Goal: Task Accomplishment & Management: Use online tool/utility

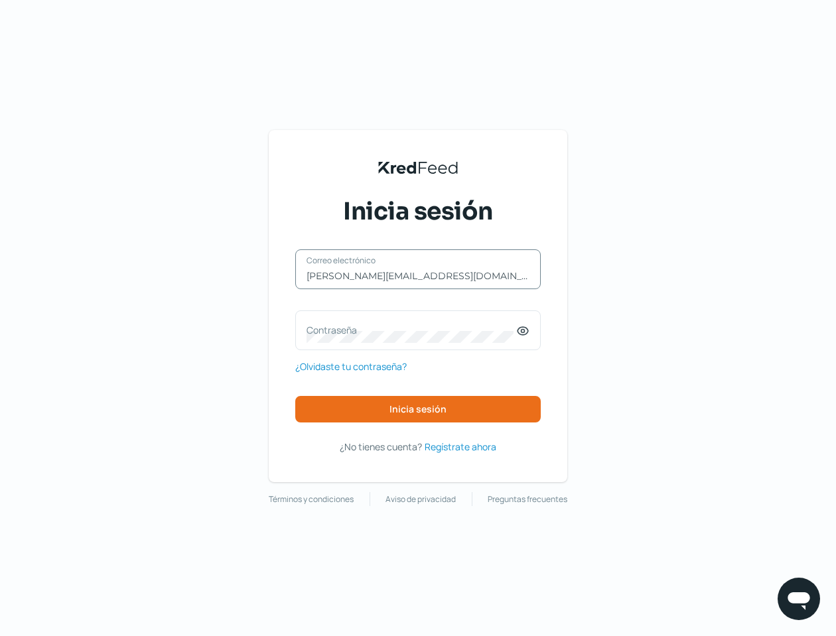
type input "[PERSON_NAME][EMAIL_ADDRESS][DOMAIN_NAME]"
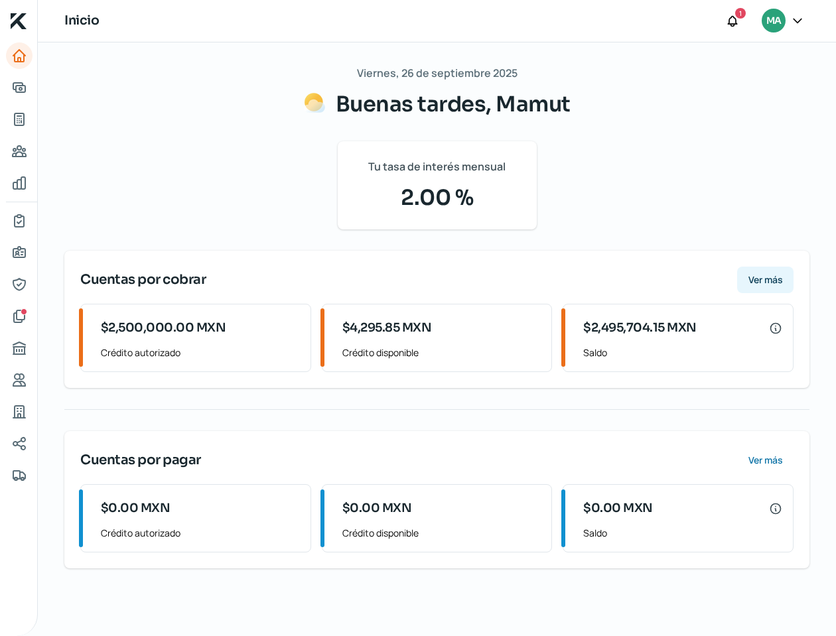
click at [766, 284] on span "Ver más" at bounding box center [766, 279] width 35 height 9
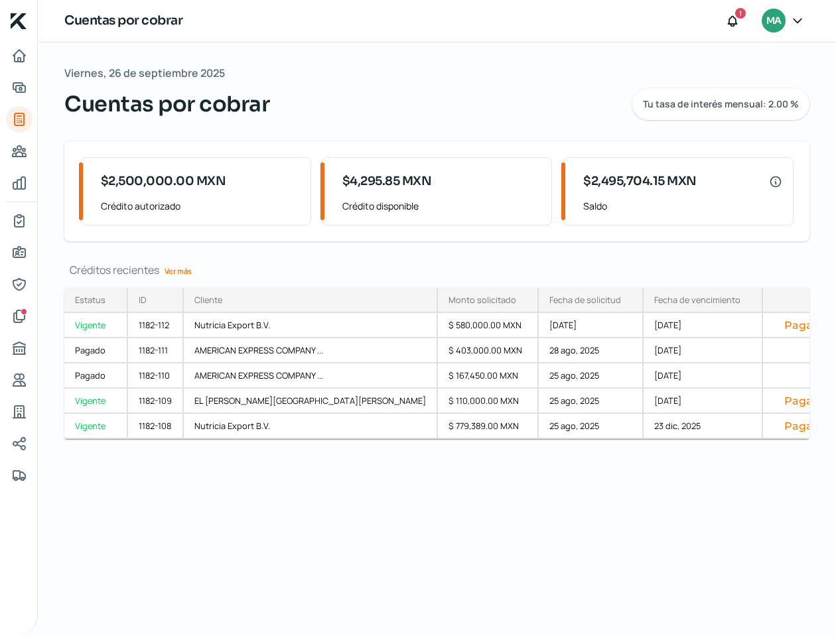
click at [176, 271] on link "Ver más" at bounding box center [178, 271] width 38 height 21
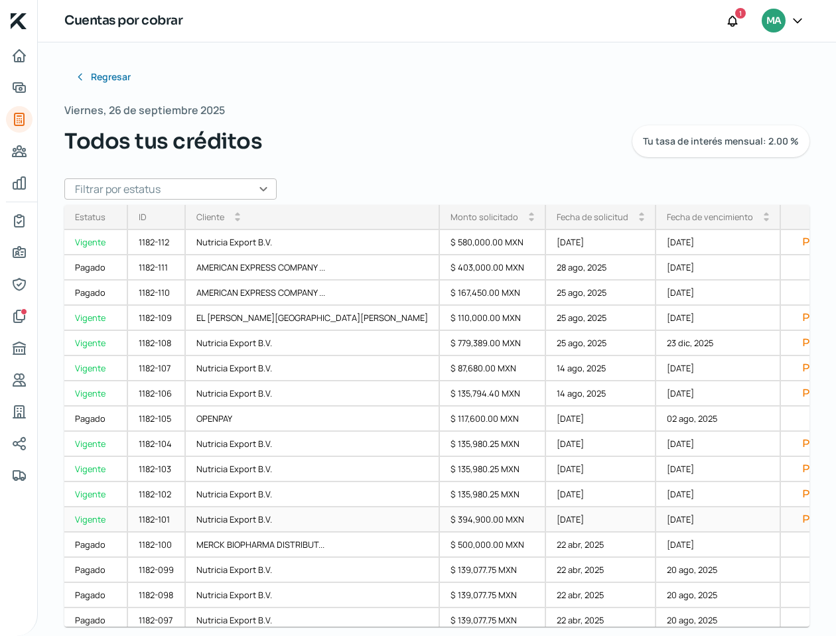
click at [792, 519] on button "Pagar" at bounding box center [819, 519] width 54 height 13
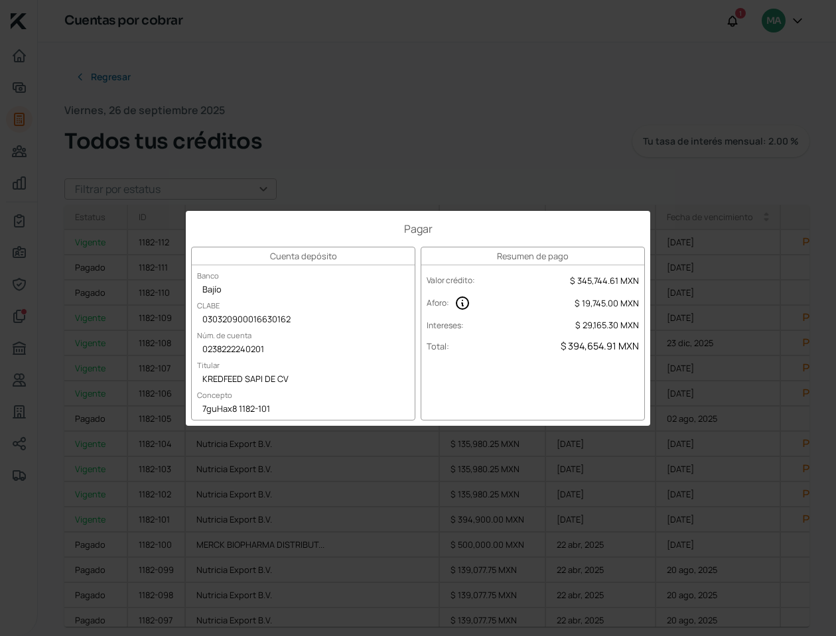
click at [237, 407] on div "7guHax8 1182-101" at bounding box center [303, 410] width 223 height 20
click at [713, 421] on div "Pagar Cuenta depósito Banco Bajío CLABE 030320900016630162 Núm. de cuenta 02382…" at bounding box center [418, 318] width 836 height 636
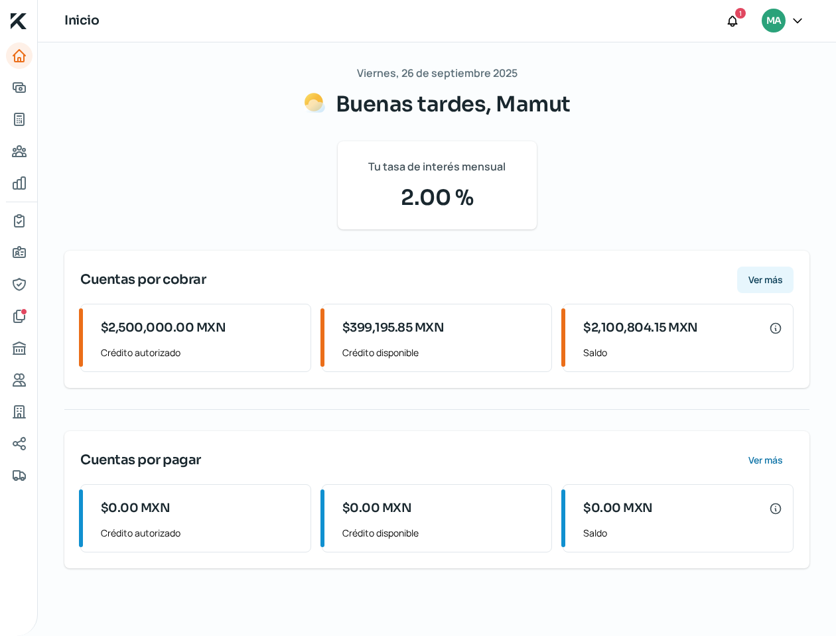
click at [759, 275] on span "Ver más" at bounding box center [766, 279] width 35 height 9
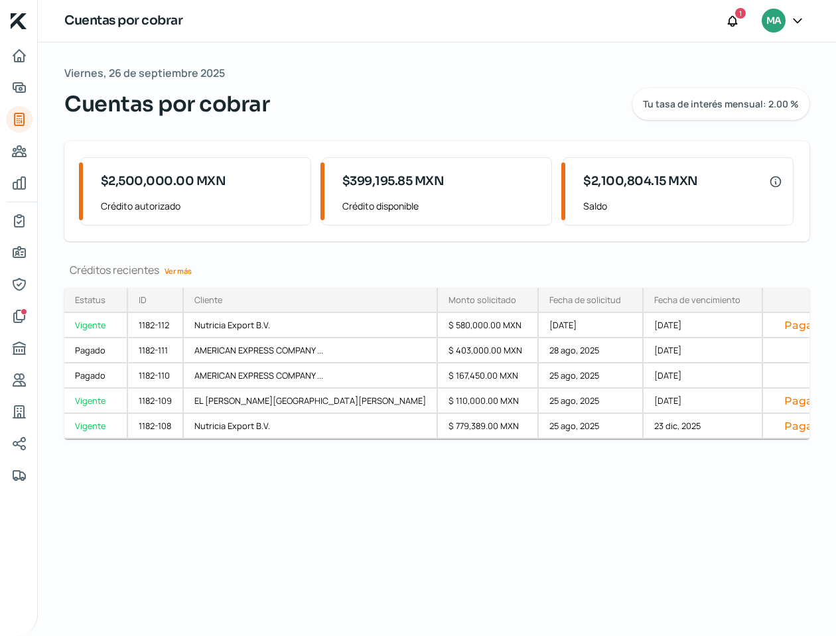
click at [169, 269] on link "Ver más" at bounding box center [178, 271] width 38 height 21
